Goal: Information Seeking & Learning: Learn about a topic

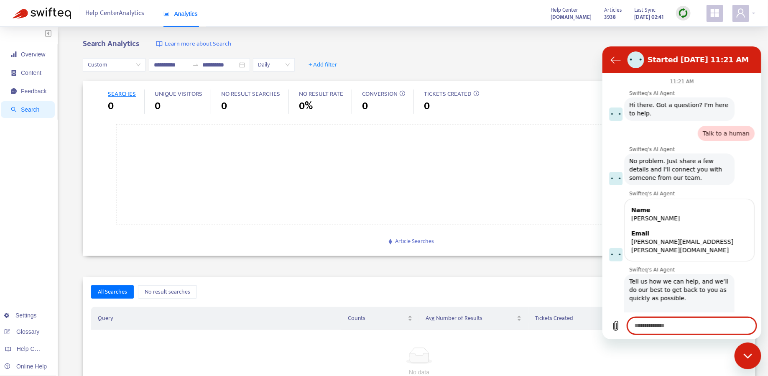
scroll to position [206, 0]
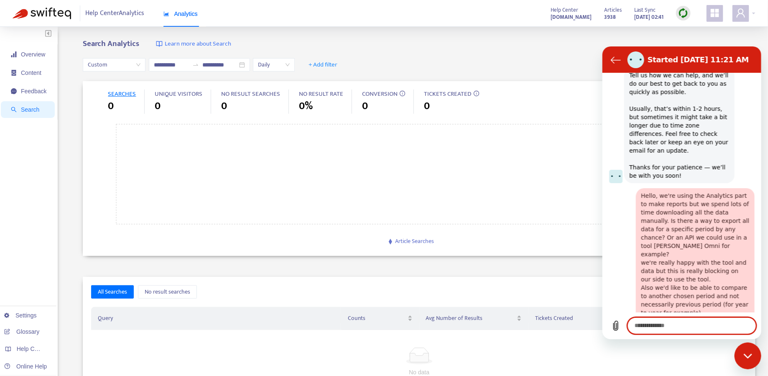
click at [687, 326] on textarea at bounding box center [691, 325] width 129 height 17
type textarea "**********"
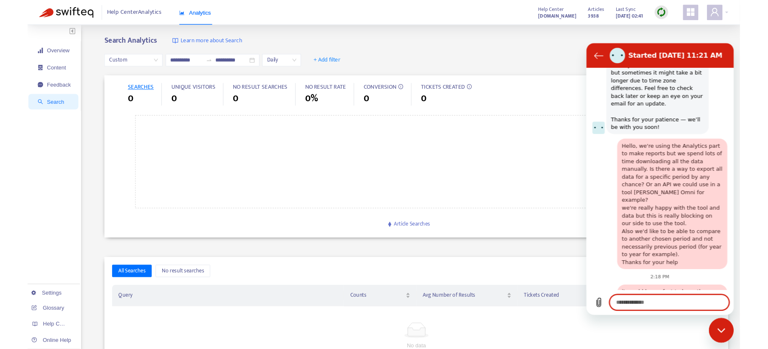
scroll to position [247, 0]
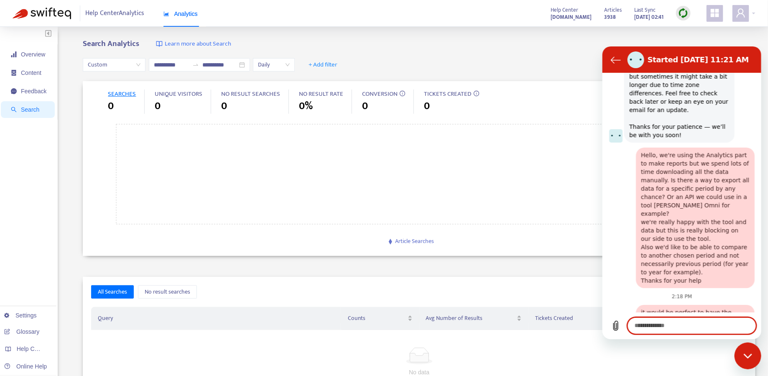
click at [22, 44] on div "Overview Content Feedback Search Settings Glossary Help Centers Online Help" at bounding box center [29, 278] width 58 height 502
click at [22, 61] on span "Overview" at bounding box center [29, 54] width 36 height 17
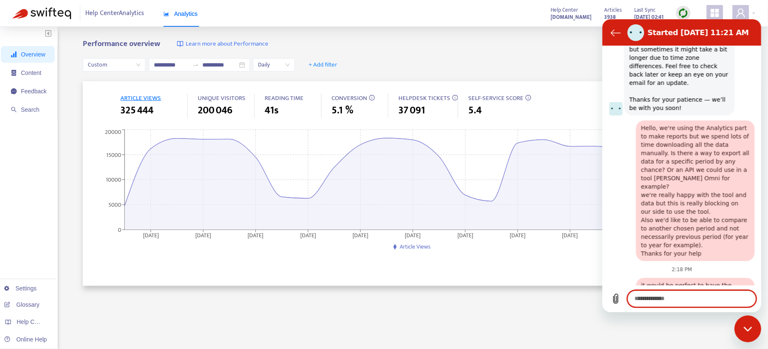
click at [679, 297] on textarea at bounding box center [691, 298] width 129 height 17
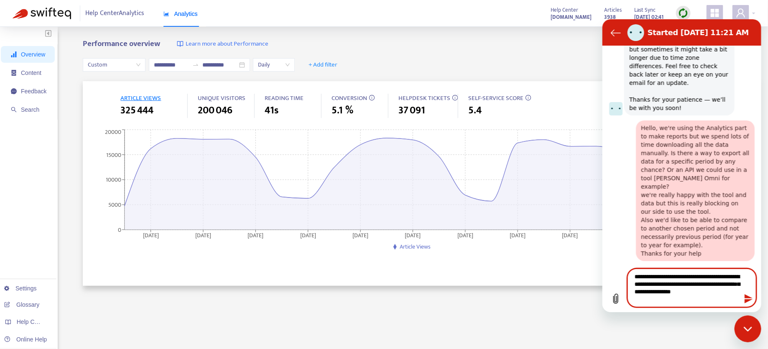
type textarea "**********"
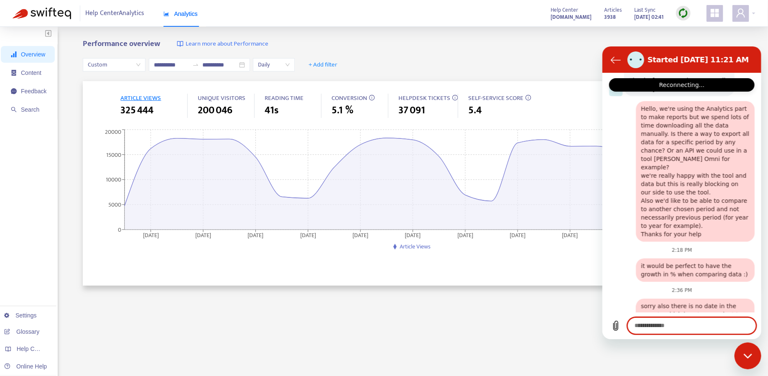
scroll to position [303, 0]
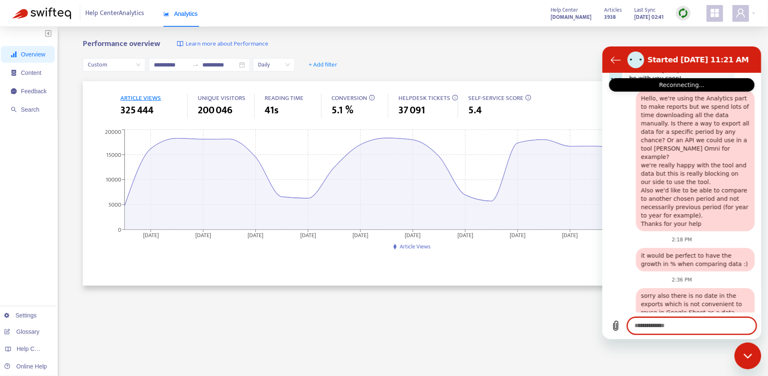
click at [125, 65] on span "Custom" at bounding box center [114, 65] width 53 height 13
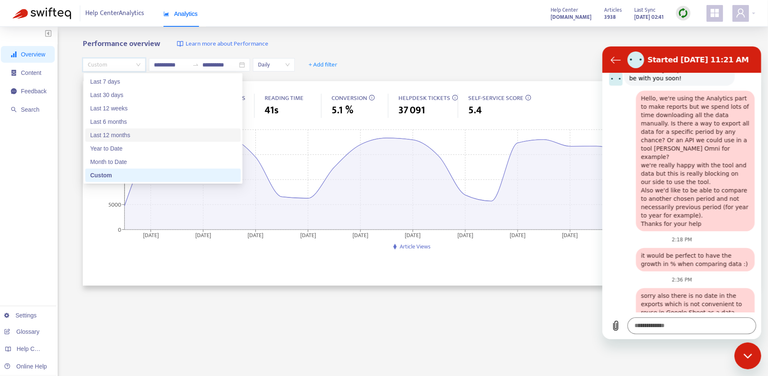
click at [140, 134] on div "Last 12 months" at bounding box center [162, 134] width 145 height 9
type input "**********"
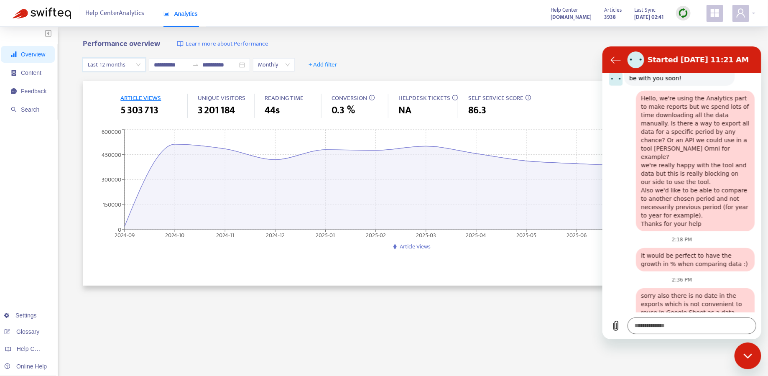
click at [749, 351] on div "Close messaging window" at bounding box center [747, 355] width 25 height 25
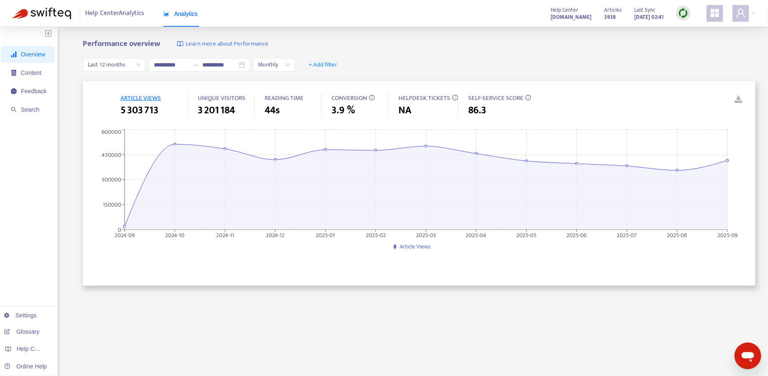
click at [740, 94] on div "ARTICLE VIEWS 5 303 713 UNIQUE VISITORS 3 201 184 READING TIME 44s CONVERSION 3…" at bounding box center [419, 106] width 656 height 25
click at [738, 99] on link at bounding box center [732, 100] width 13 height 13
click at [279, 66] on span "Monthly" at bounding box center [274, 65] width 32 height 13
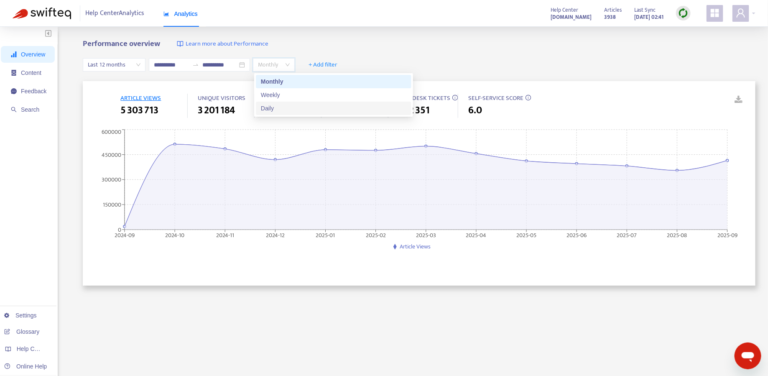
click at [290, 106] on div "Daily" at bounding box center [333, 108] width 145 height 9
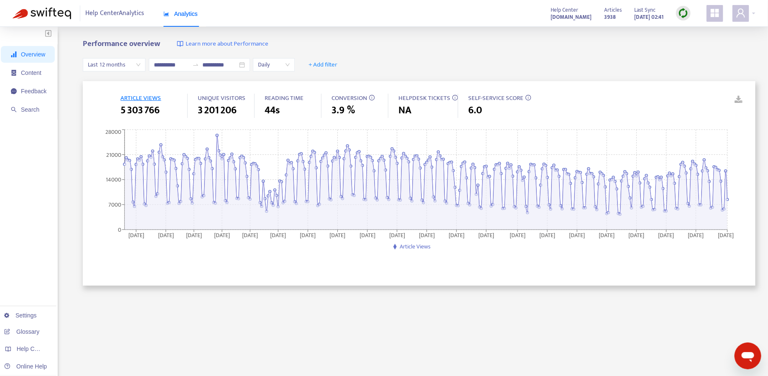
click at [738, 99] on link at bounding box center [732, 100] width 13 height 13
click at [39, 75] on span "Content" at bounding box center [31, 72] width 20 height 7
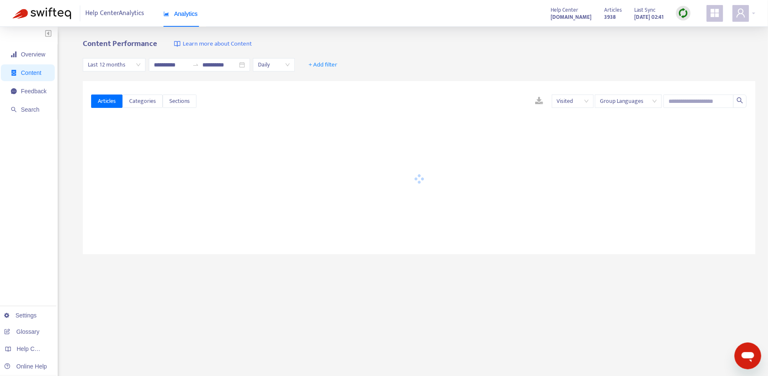
click at [540, 100] on link at bounding box center [539, 101] width 25 height 13
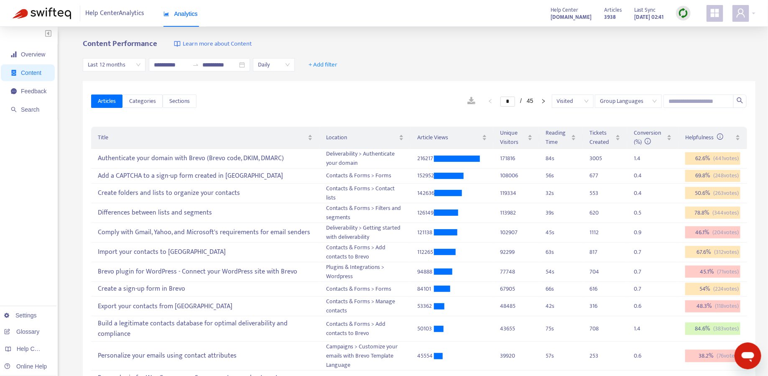
click at [188, 81] on div "Articles Categories Sections * / 45 Visited Group Languages Title Location Arti…" at bounding box center [419, 285] width 672 height 408
click at [468, 99] on link at bounding box center [471, 101] width 25 height 13
click at [253, 109] on div "Articles Categories Sections * / 45 Visited Group Languages" at bounding box center [419, 101] width 656 height 32
click at [283, 59] on span "Daily" at bounding box center [274, 65] width 32 height 13
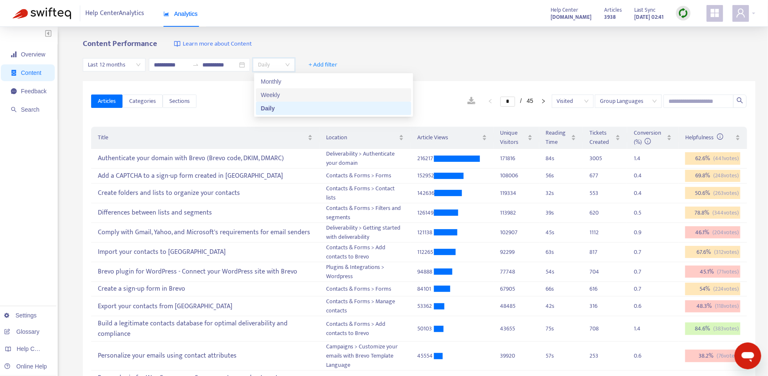
click at [283, 91] on div "Weekly" at bounding box center [333, 94] width 145 height 9
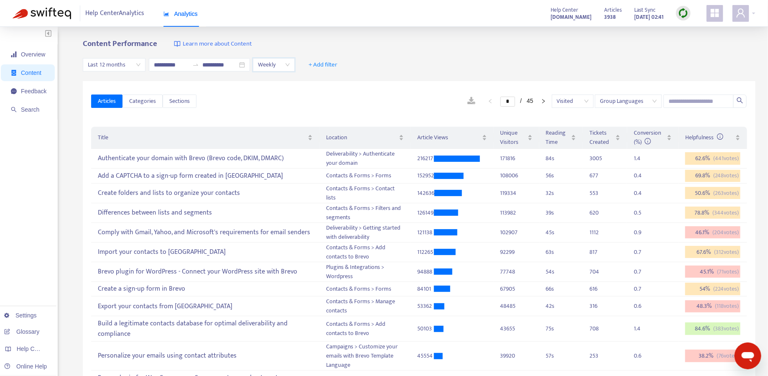
click at [279, 90] on div "Articles Categories Sections * / 45 Visited Group Languages" at bounding box center [419, 101] width 656 height 32
click at [754, 358] on icon "Open messaging window" at bounding box center [747, 355] width 15 height 15
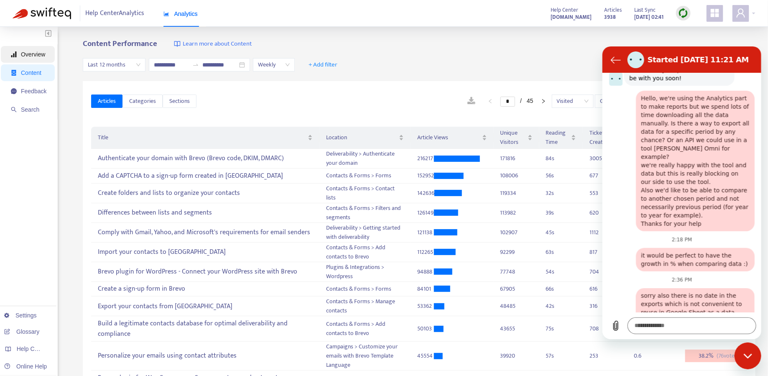
click at [37, 56] on span "Overview" at bounding box center [33, 54] width 24 height 7
click at [104, 64] on span "Last 12 months" at bounding box center [114, 65] width 53 height 13
click at [122, 64] on span "Last 12 months" at bounding box center [114, 65] width 53 height 13
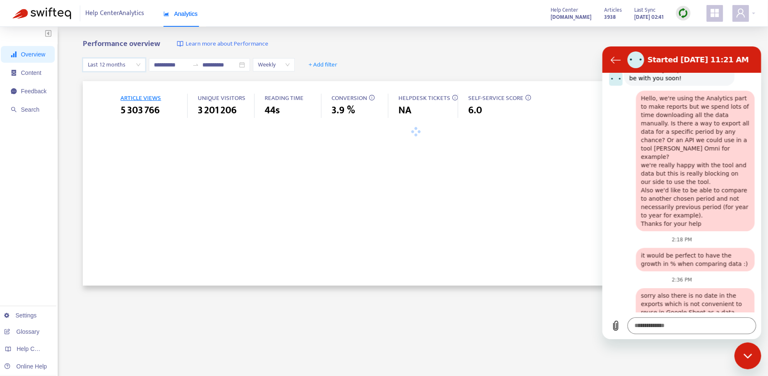
click at [127, 64] on span "Last 12 months" at bounding box center [114, 65] width 53 height 13
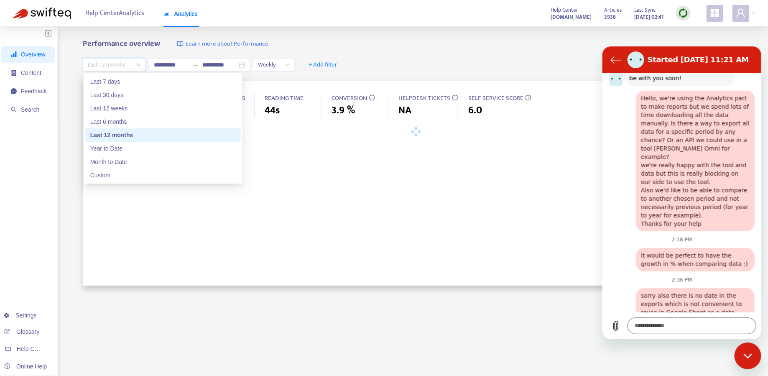
click at [119, 83] on div "Last 7 days" at bounding box center [162, 81] width 145 height 9
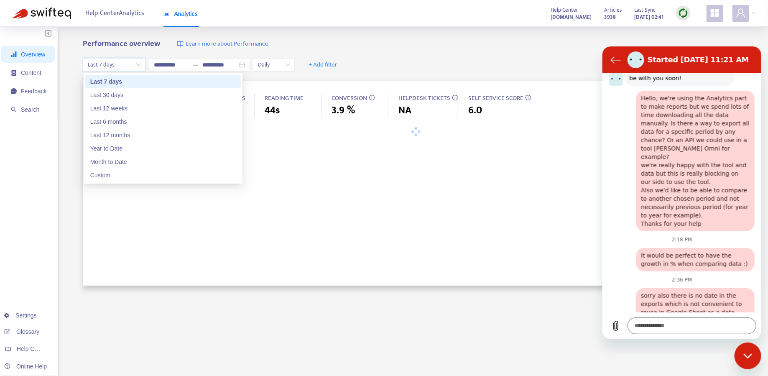
type input "**********"
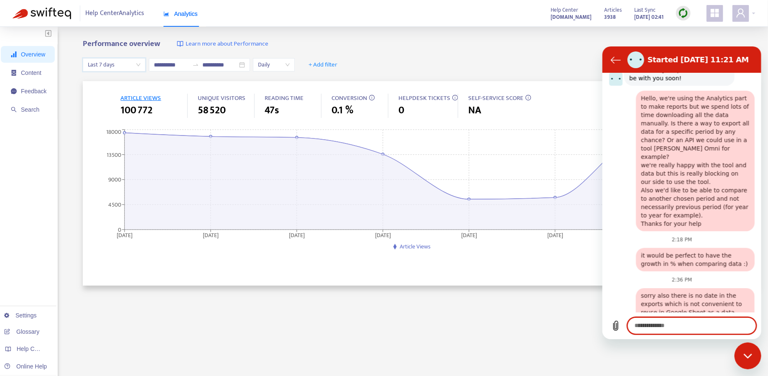
click at [649, 321] on textarea at bounding box center [691, 325] width 129 height 17
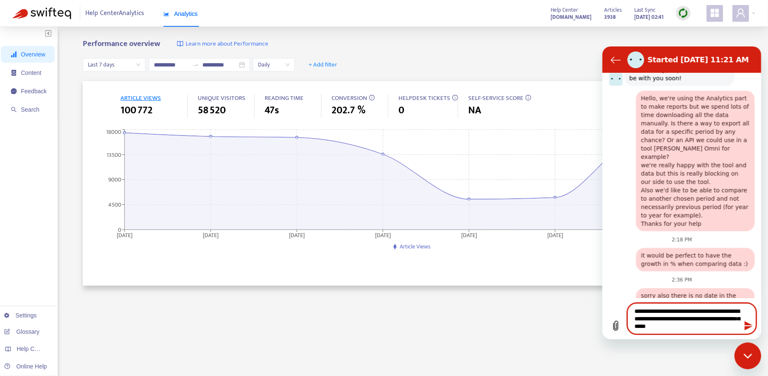
type textarea "**********"
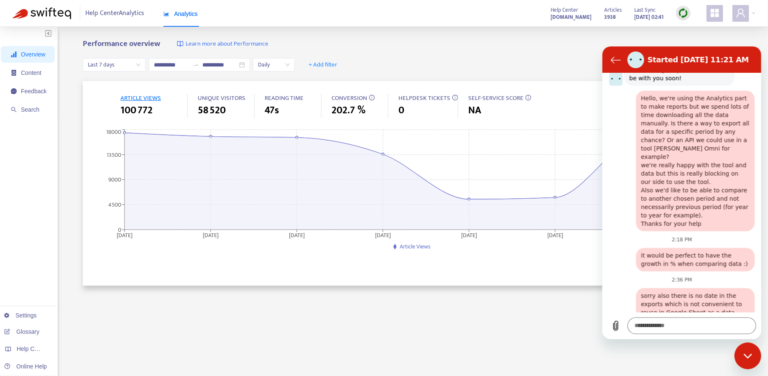
click at [754, 351] on div "Close messaging window" at bounding box center [747, 355] width 25 height 25
